Goal: Find specific page/section

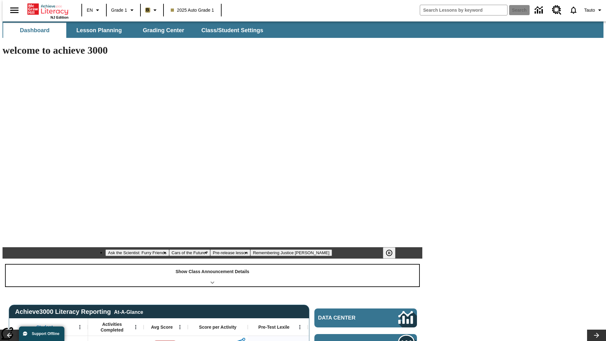
click at [212, 264] on div "Show Class Announcement Details" at bounding box center [212, 275] width 413 height 22
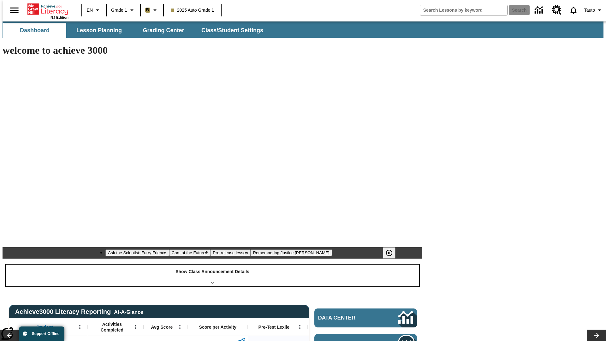
click at [212, 264] on div "Show Class Announcement Details" at bounding box center [212, 275] width 413 height 22
